Goal: Task Accomplishment & Management: Use online tool/utility

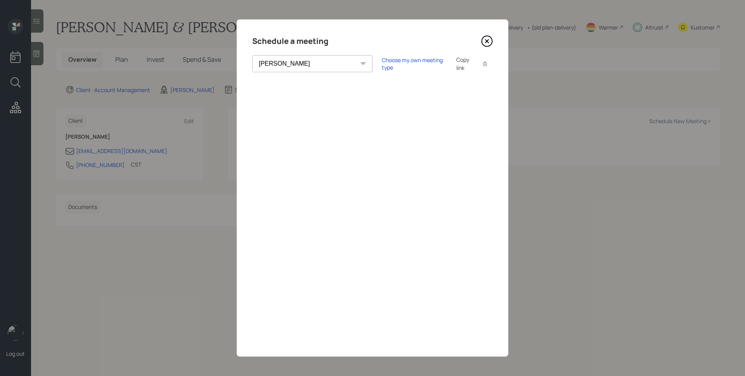
select select "d946c976-65aa-4529-ac9d-02c4f1114fc0"
